Goal: Information Seeking & Learning: Learn about a topic

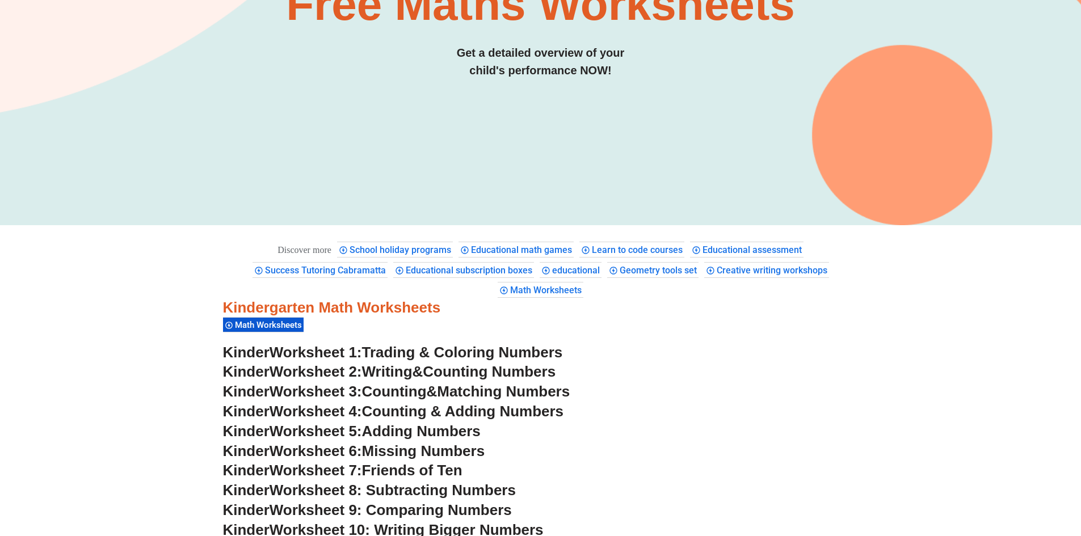
scroll to position [245, 0]
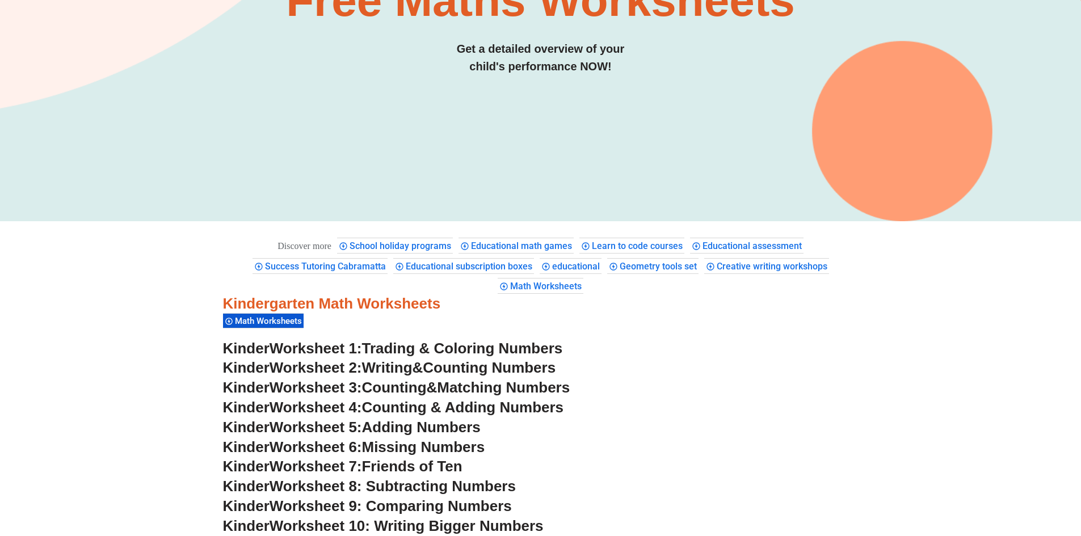
click at [387, 348] on span "Trading & Coloring Numbers" at bounding box center [462, 348] width 201 height 17
click at [474, 367] on span "Counting Numbers" at bounding box center [489, 367] width 133 height 17
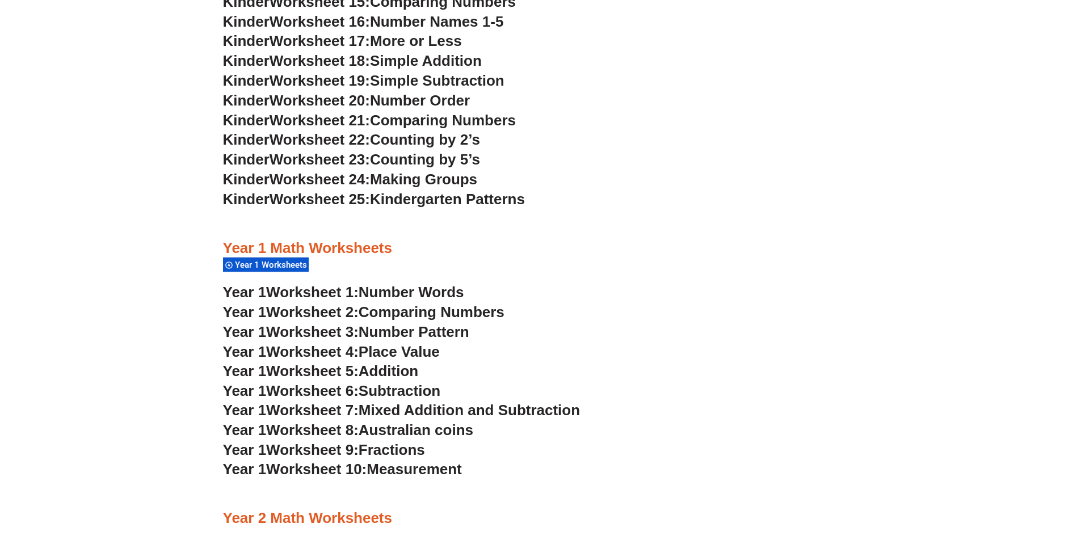
scroll to position [869, 0]
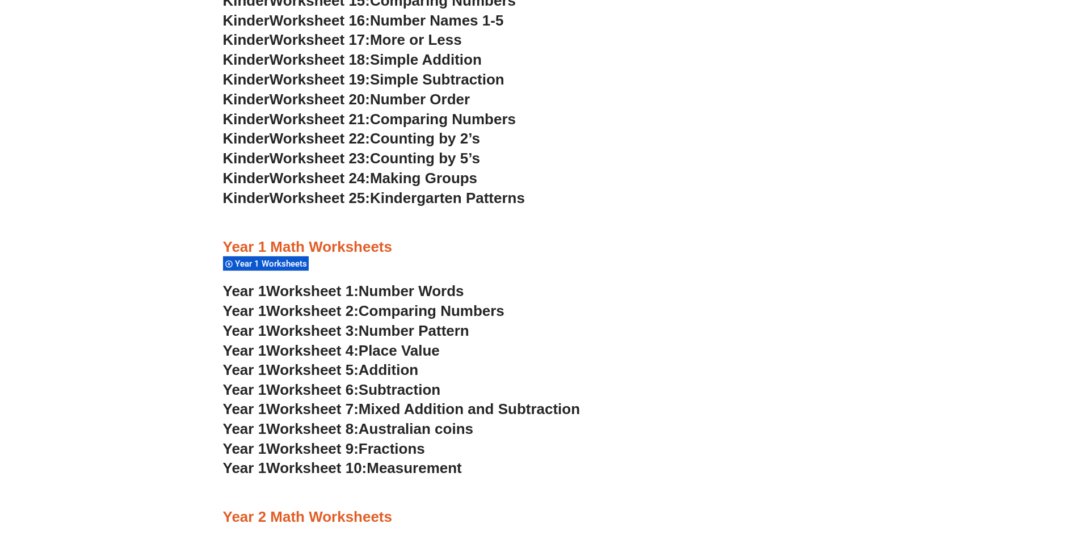
click at [397, 287] on span "Number Words" at bounding box center [412, 291] width 106 height 17
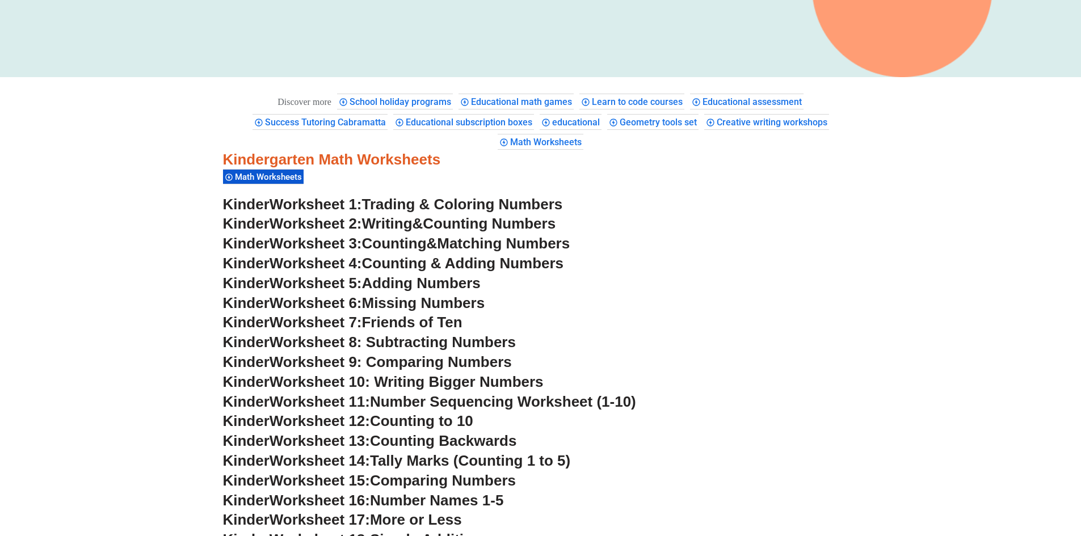
scroll to position [397, 0]
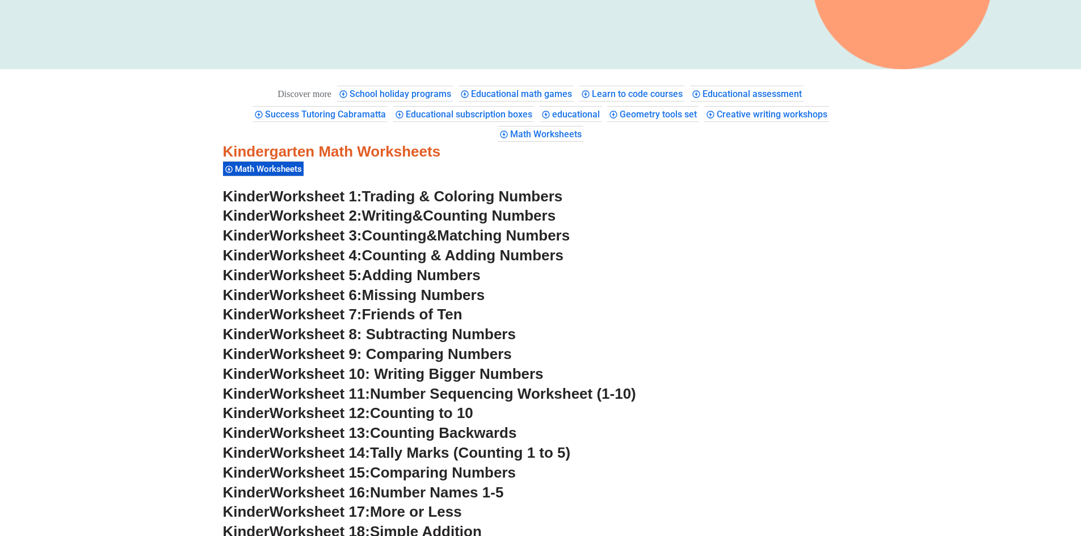
click at [520, 232] on span "Matching Numbers" at bounding box center [503, 235] width 133 height 17
click at [470, 292] on span "Missing Numbers" at bounding box center [423, 295] width 123 height 17
click at [459, 310] on span "Friends of Ten" at bounding box center [412, 314] width 100 height 17
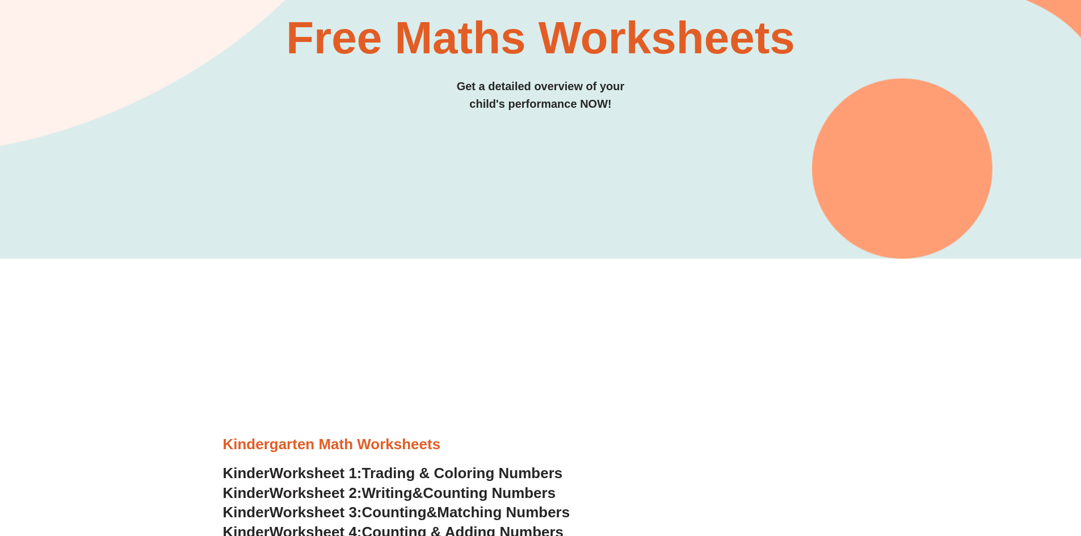
scroll to position [227, 0]
